Goal: Navigation & Orientation: Find specific page/section

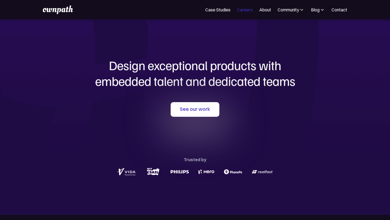
click at [244, 11] on link "Careers" at bounding box center [245, 10] width 16 height 7
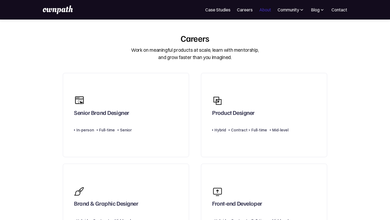
click at [265, 9] on link "About" at bounding box center [265, 10] width 12 height 7
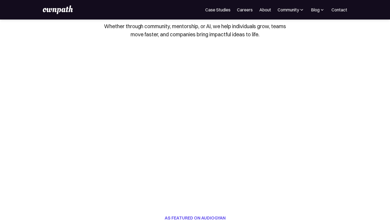
scroll to position [40, 0]
